Goal: Find specific page/section: Find specific page/section

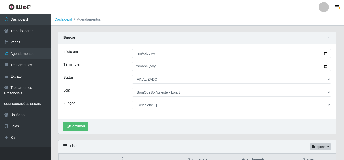
select select "FINALIZADO"
select select "215"
drag, startPoint x: 0, startPoint y: 0, endPoint x: 42, endPoint y: 54, distance: 68.2
click at [42, 54] on link "Agendamentos" at bounding box center [25, 53] width 50 height 11
select select "[Selecione...]"
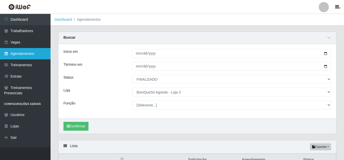
select select "[Selecione...]"
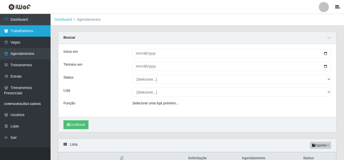
click at [36, 34] on link "Trabalhadores" at bounding box center [25, 30] width 50 height 11
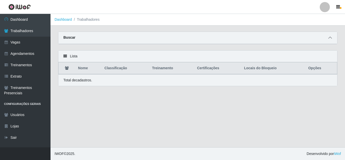
click at [327, 35] on span at bounding box center [330, 38] width 6 height 6
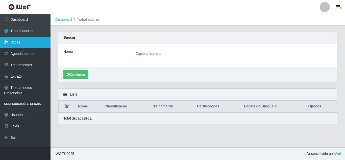
click at [28, 44] on link "Vagas" at bounding box center [25, 42] width 50 height 11
